Goal: Navigation & Orientation: Understand site structure

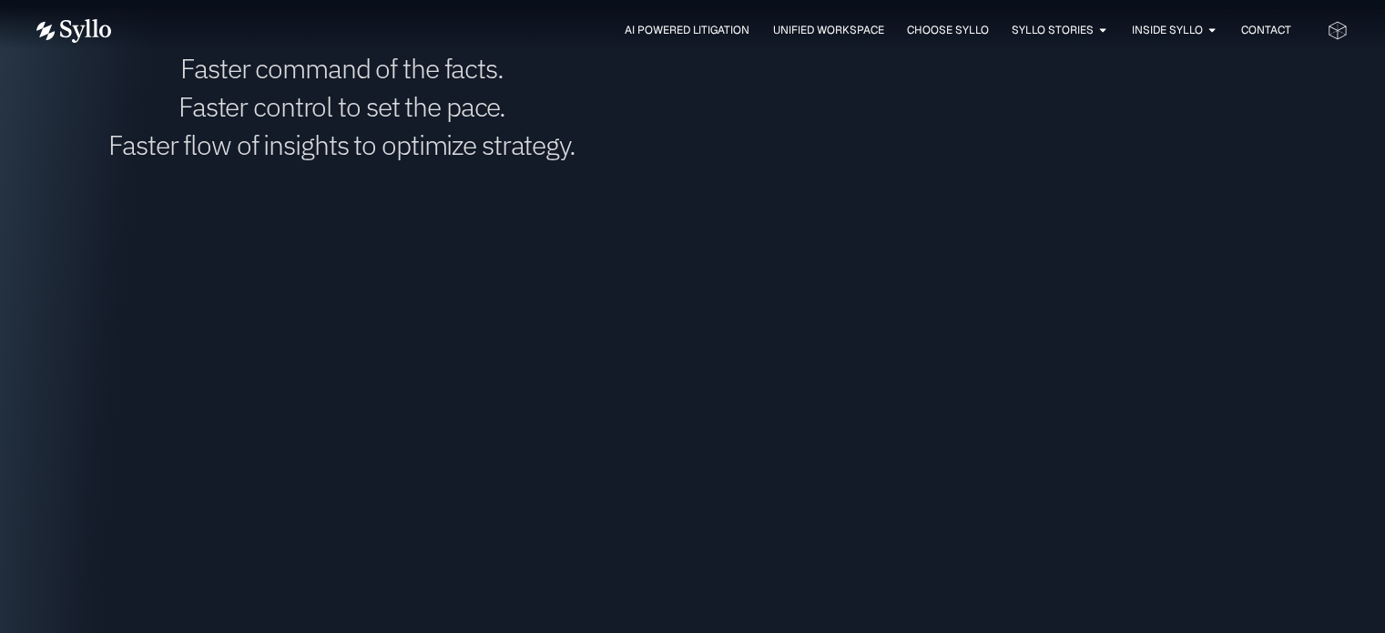
scroll to position [2732, 0]
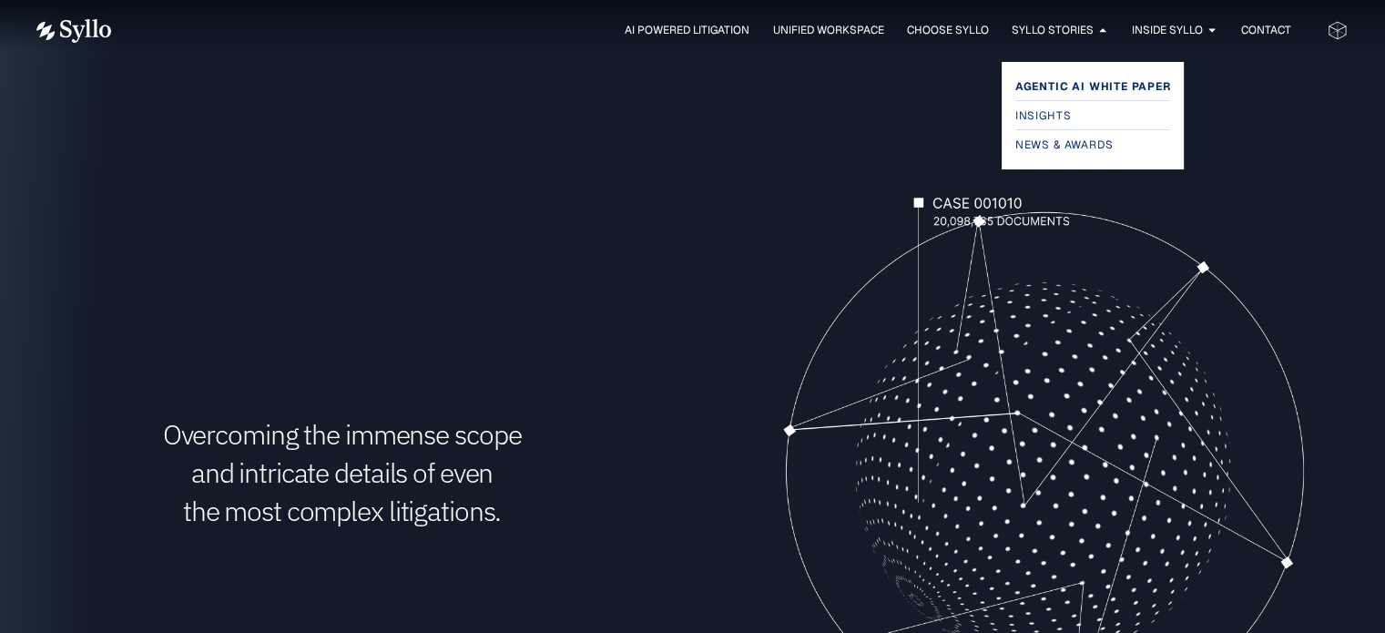
click at [1082, 78] on span "Agentic AI White Paper" at bounding box center [1094, 87] width 156 height 22
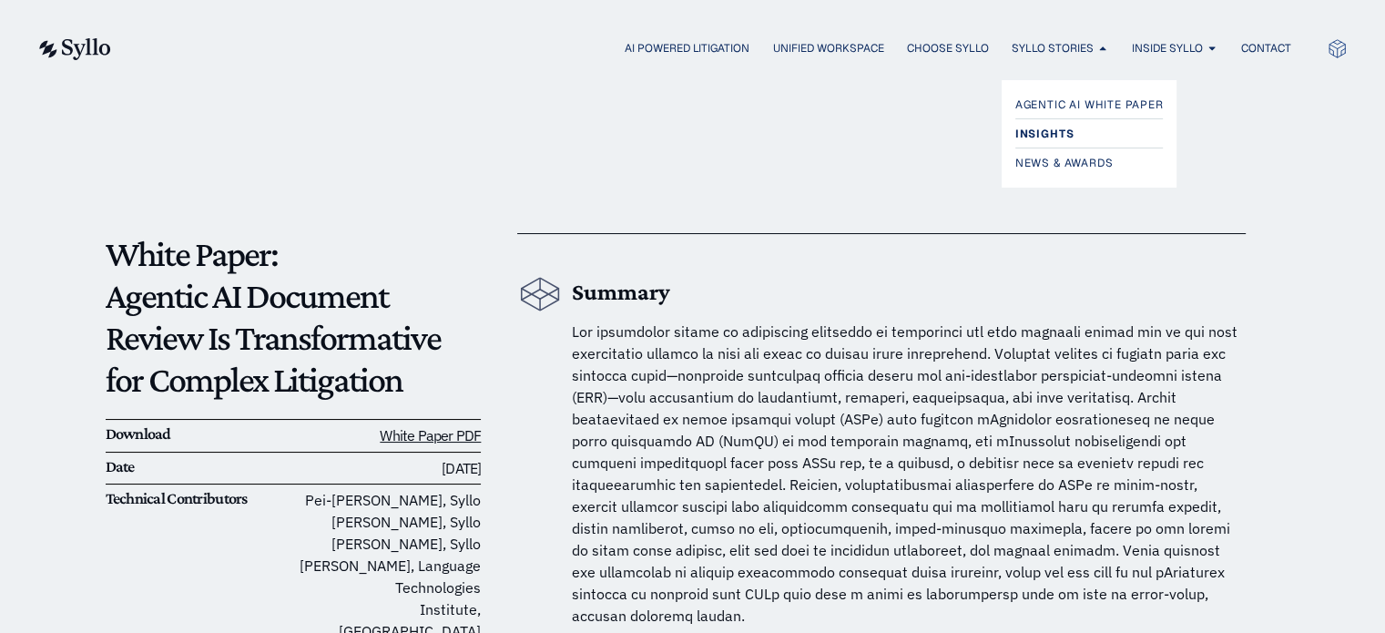
click at [1049, 124] on span "Insights" at bounding box center [1045, 134] width 58 height 22
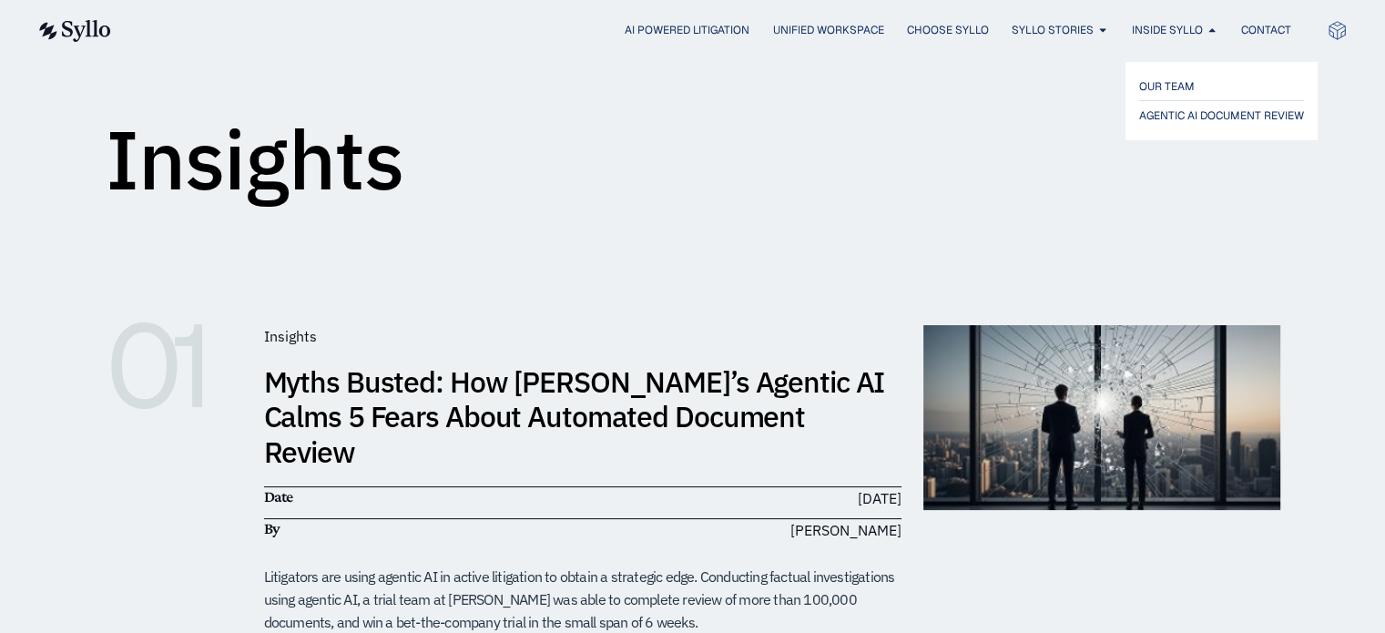
scroll to position [182, 0]
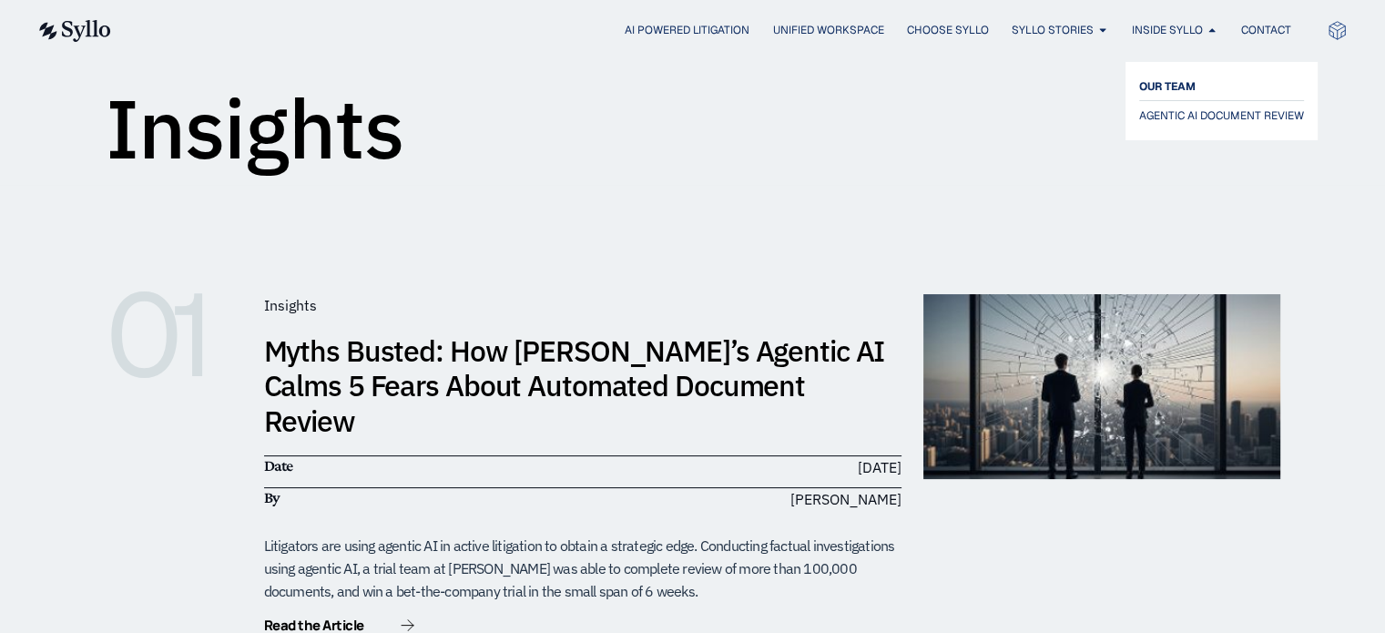
click at [1187, 77] on span "OUR TEAM" at bounding box center [1167, 87] width 56 height 22
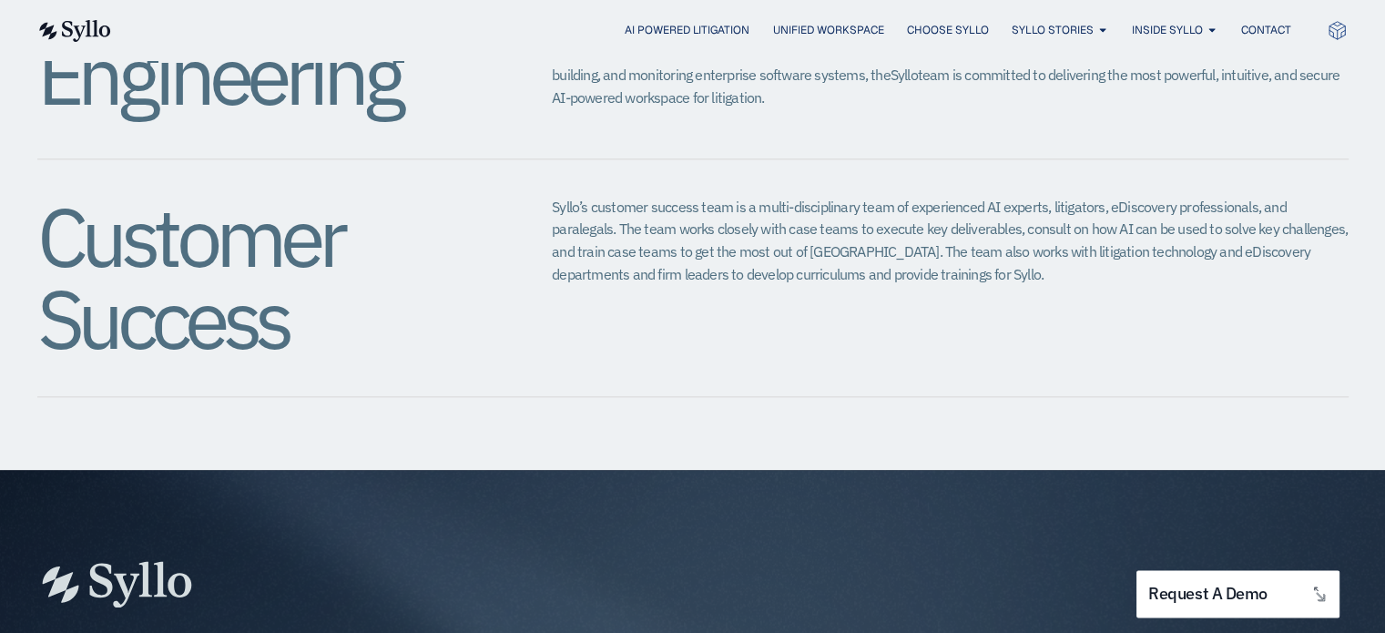
scroll to position [1822, 0]
